Goal: Find specific page/section: Find specific page/section

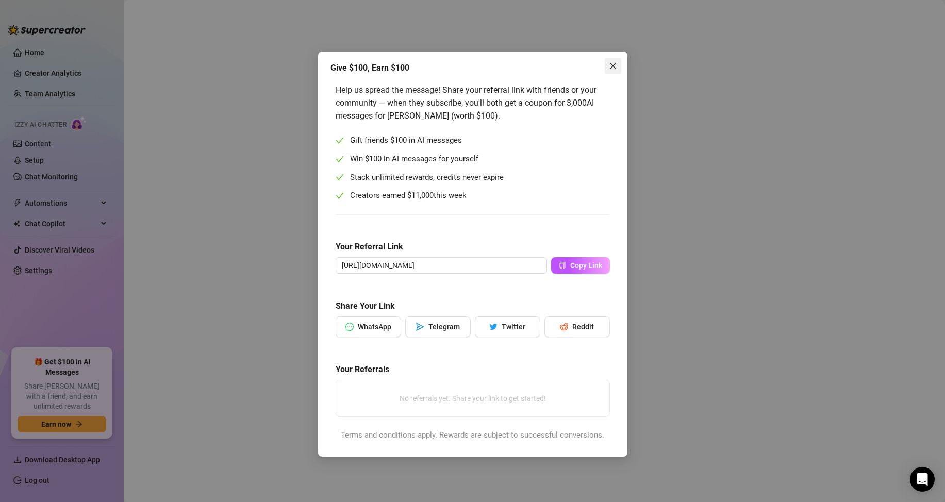
click at [615, 72] on button "Close" at bounding box center [613, 66] width 17 height 17
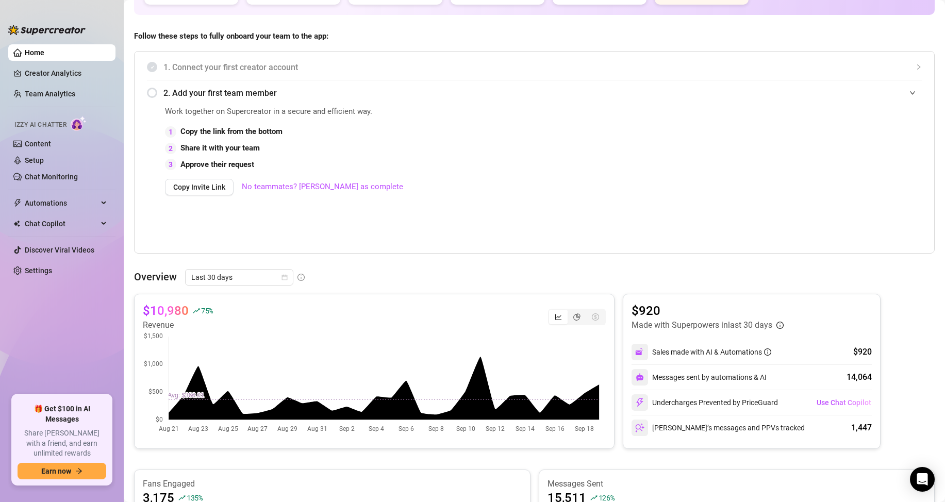
scroll to position [103, 0]
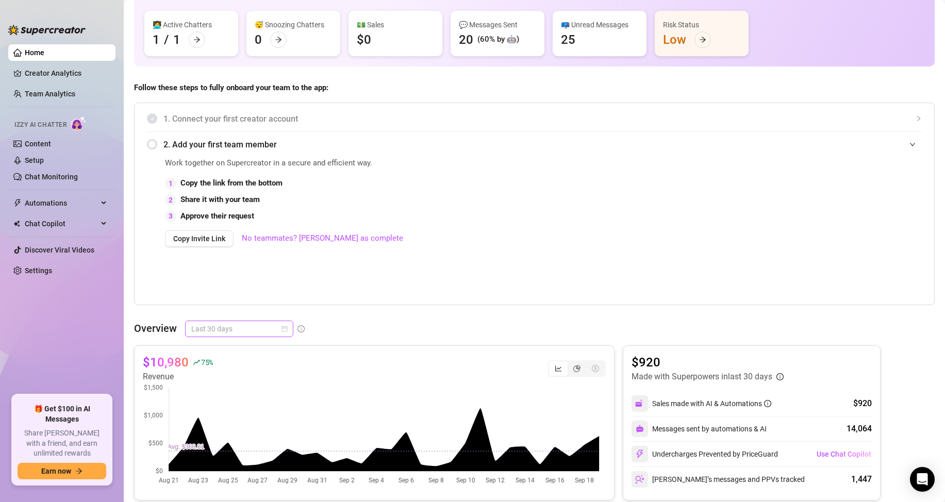
click at [284, 334] on span "Last 30 days" at bounding box center [239, 328] width 96 height 15
click at [267, 357] on div "Last 24 hours" at bounding box center [239, 349] width 104 height 17
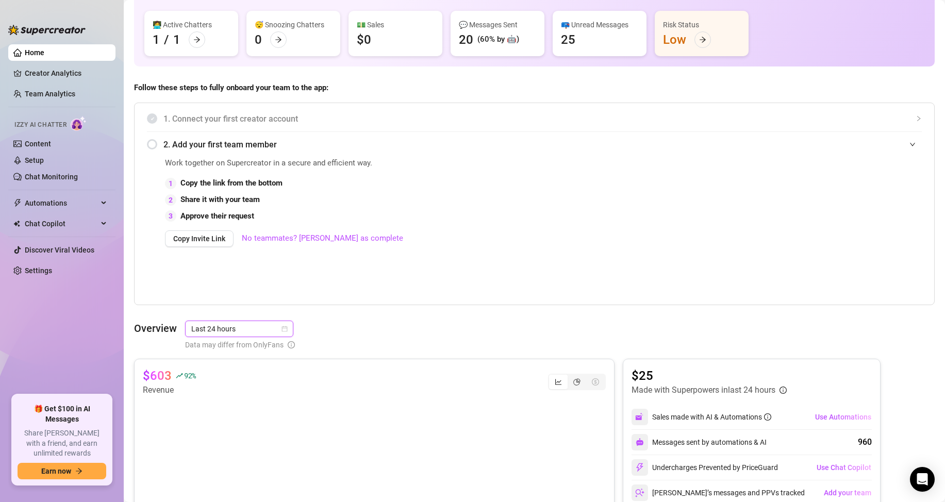
scroll to position [206, 0]
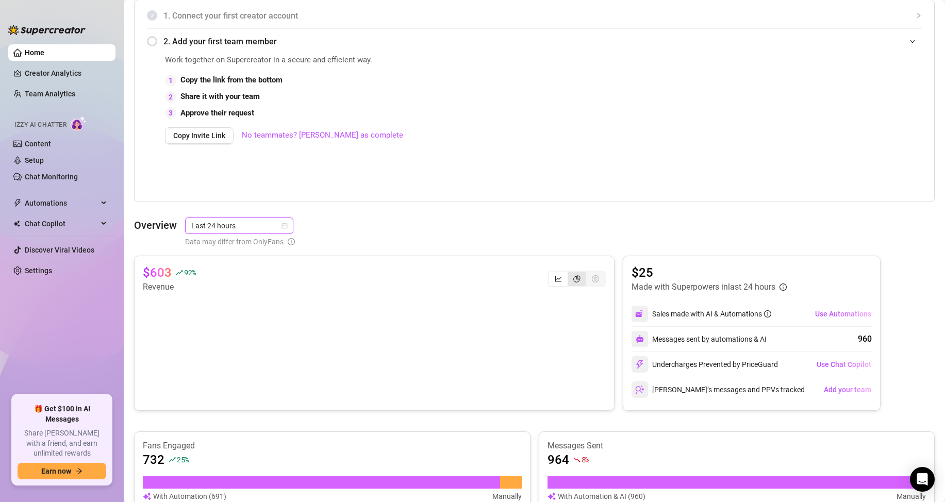
click at [573, 281] on icon "pie-chart" at bounding box center [576, 278] width 7 height 7
click at [570, 273] on input "segmented control" at bounding box center [570, 273] width 0 height 0
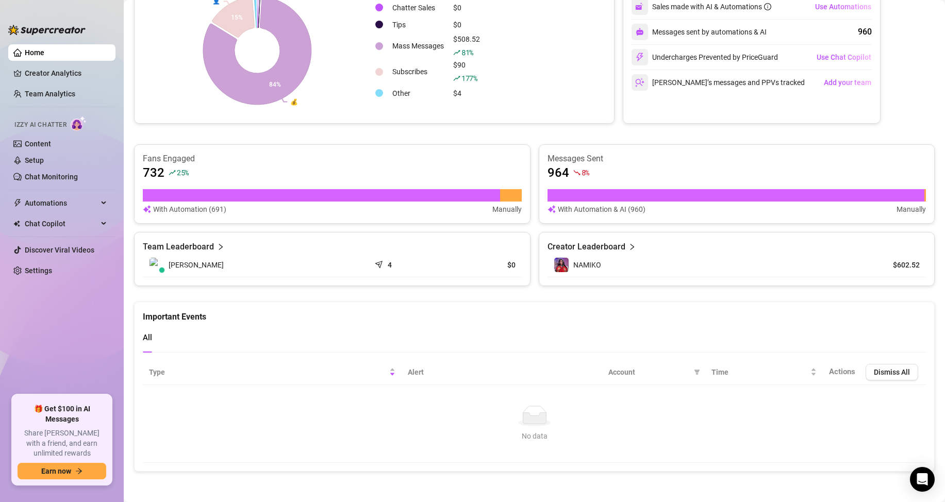
scroll to position [514, 0]
